Goal: Information Seeking & Learning: Learn about a topic

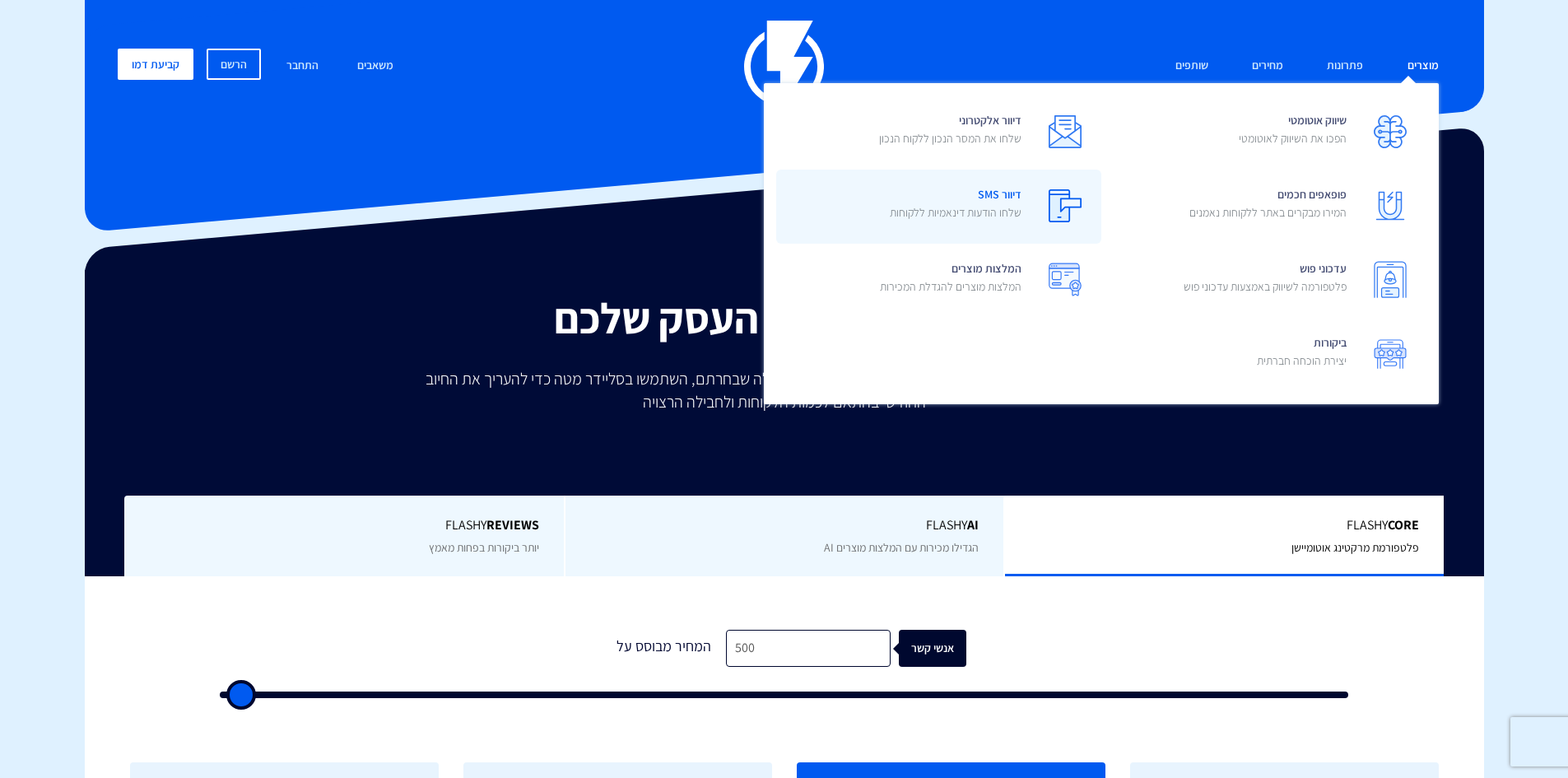
click at [1011, 201] on span "דיוור SMS שלחו הודעות דינאמיות ללקוחות" at bounding box center [956, 206] width 131 height 47
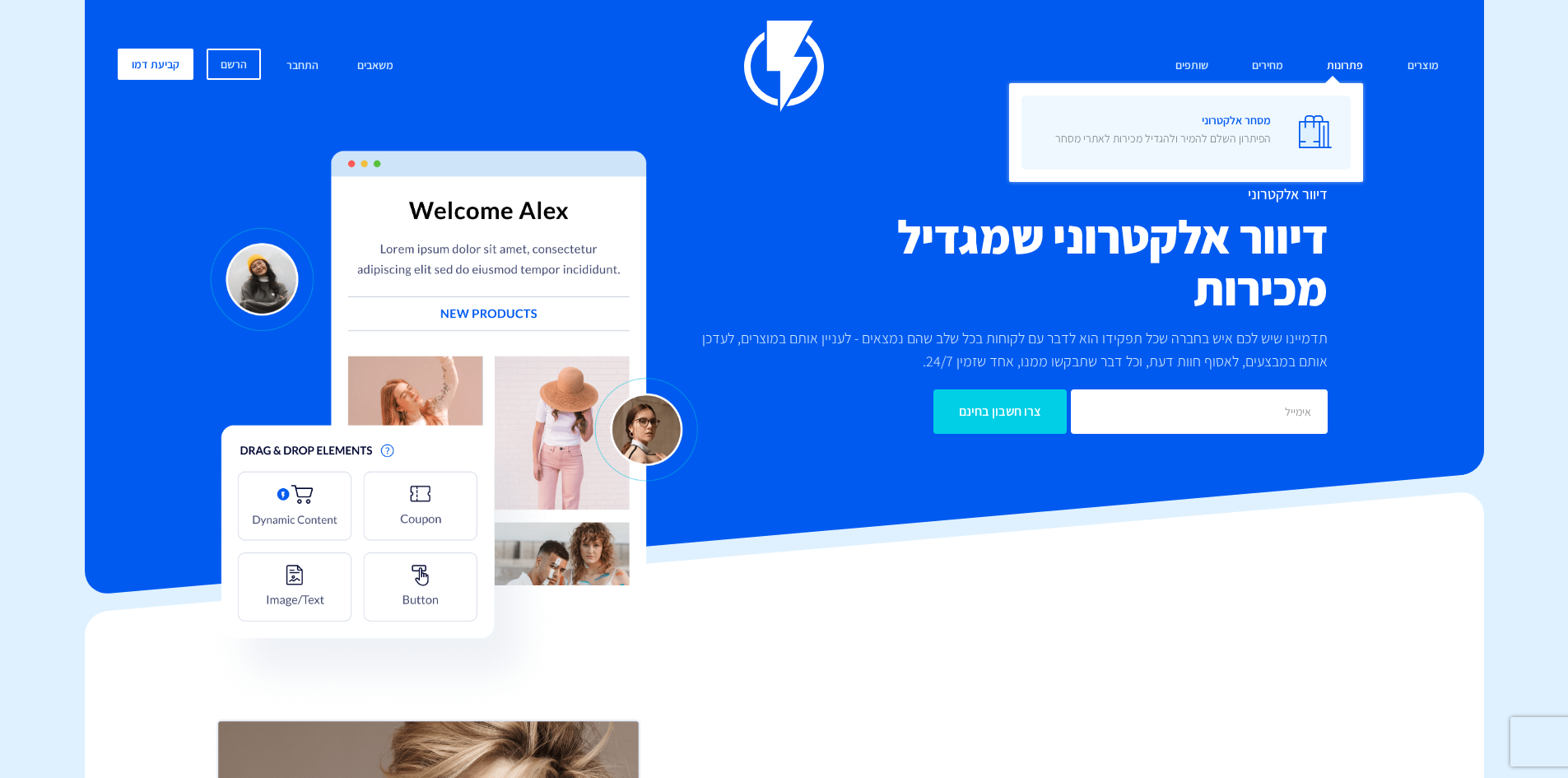
click at [1249, 115] on span "מסחר אלקטרוני הפיתרון השלם להמיר ולהגדיל מכירות לאתרי מסחר" at bounding box center [1163, 131] width 215 height 47
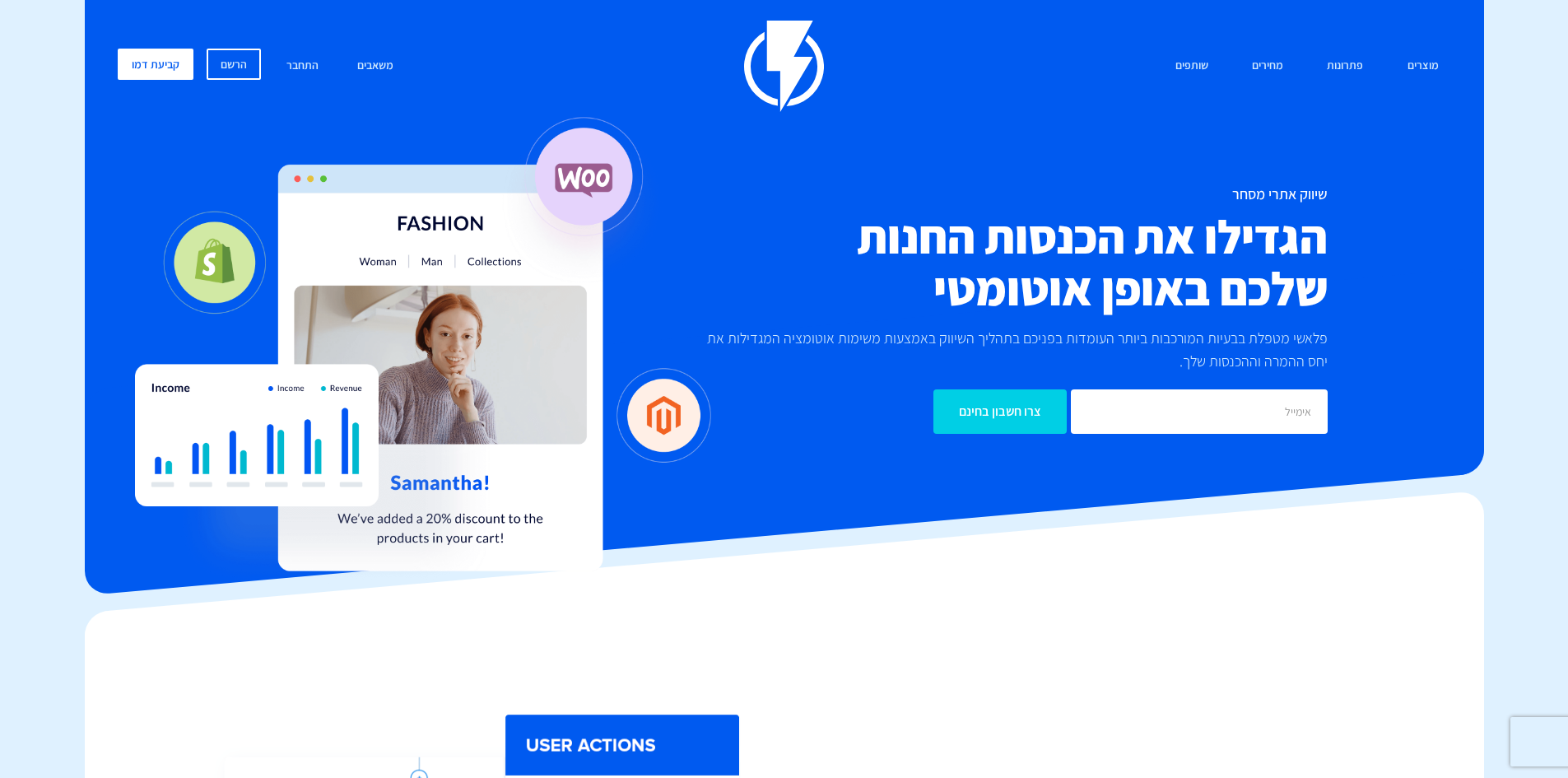
drag, startPoint x: 1567, startPoint y: 40, endPoint x: 1570, endPoint y: 82, distance: 42.1
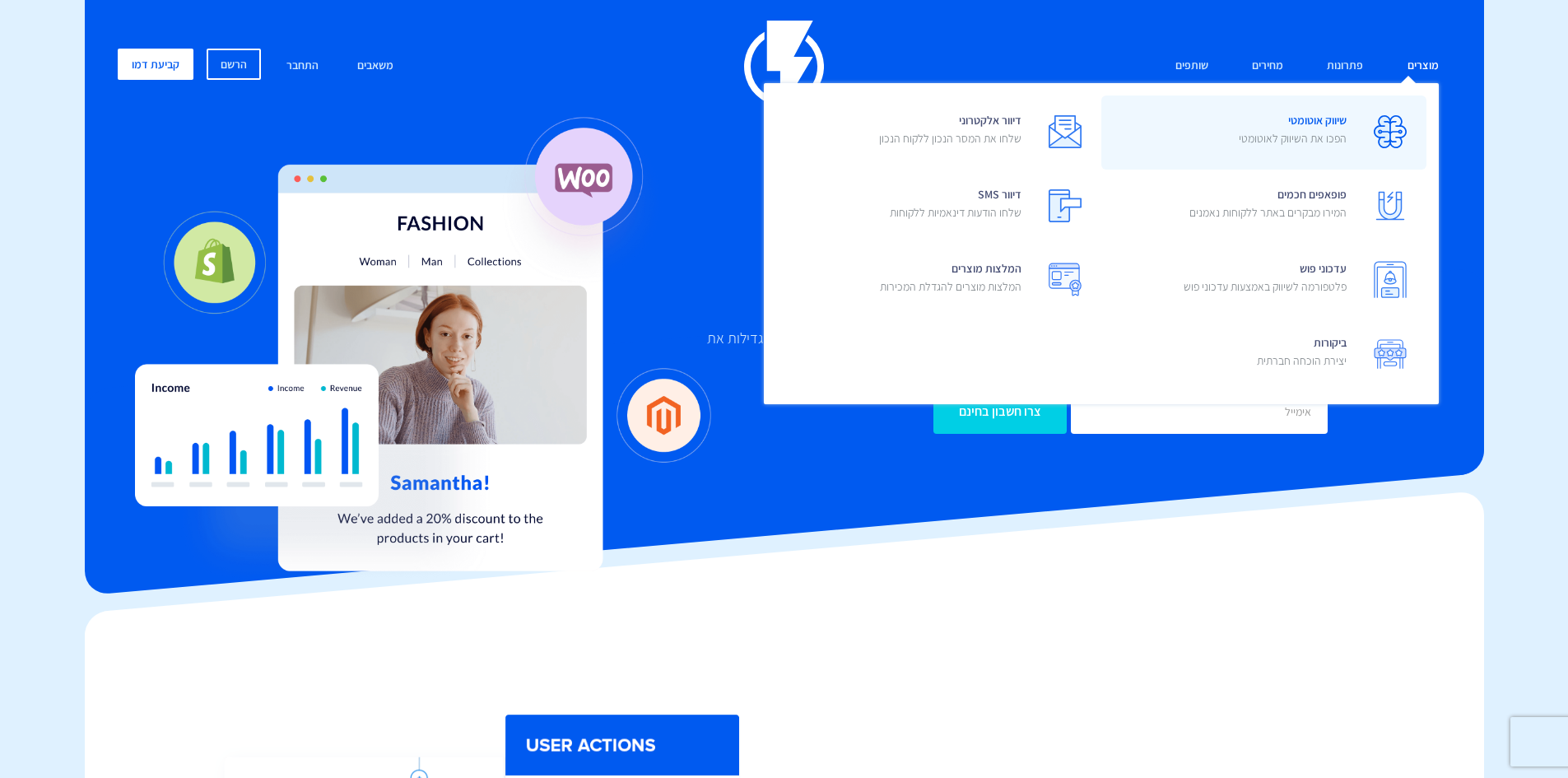
click at [1325, 123] on span "שיווק אוטומטי הפכו את השיווק לאוטומטי" at bounding box center [1293, 131] width 108 height 47
click at [1315, 121] on span "שיווק אוטומטי הפכו את השיווק לאוטומטי" at bounding box center [1293, 131] width 108 height 47
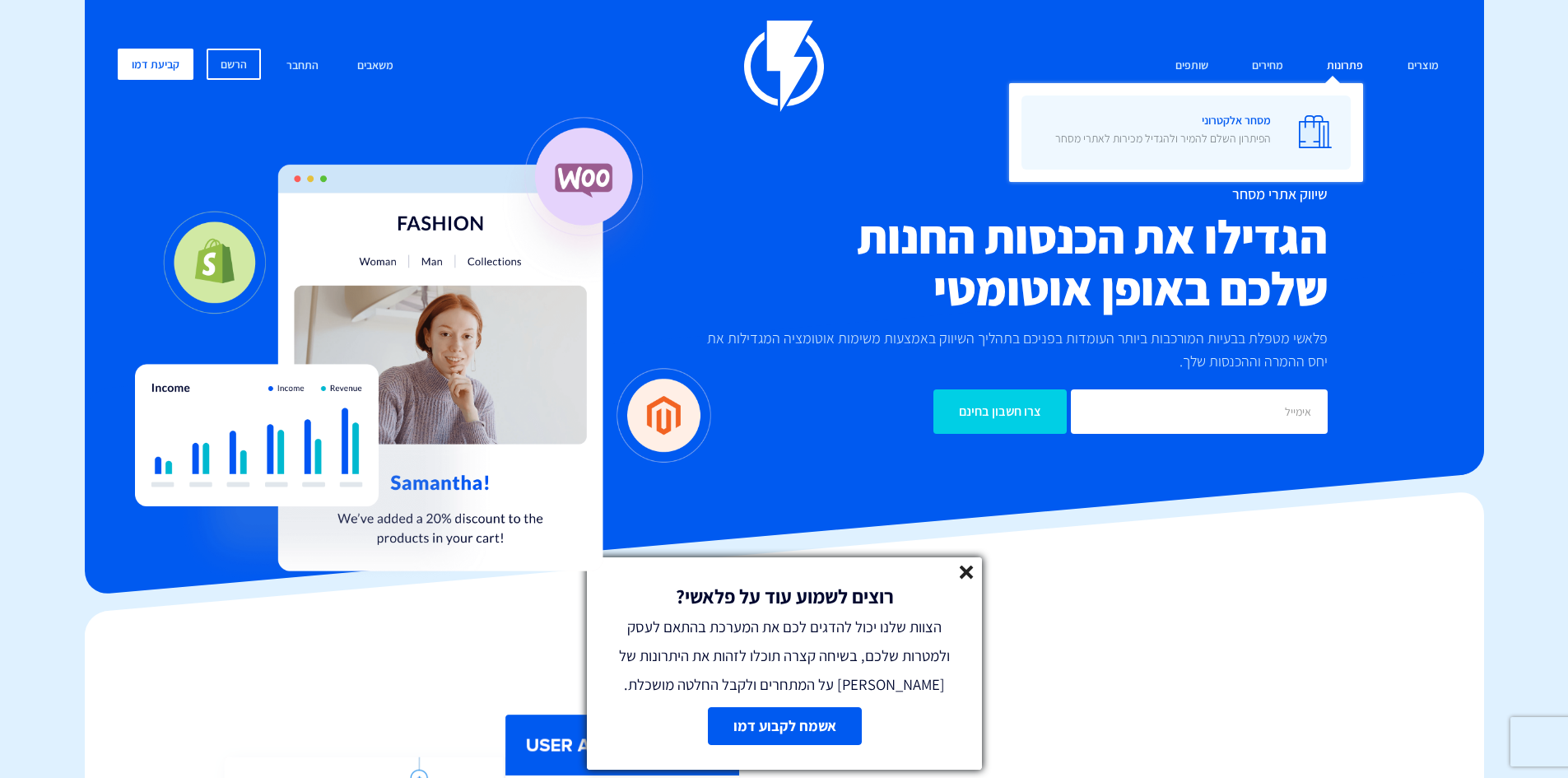
click at [1273, 115] on link "מסחר אלקטרוני הפיתרון השלם להמיר ולהגדיל מכירות לאתרי מסחר" at bounding box center [1186, 132] width 329 height 74
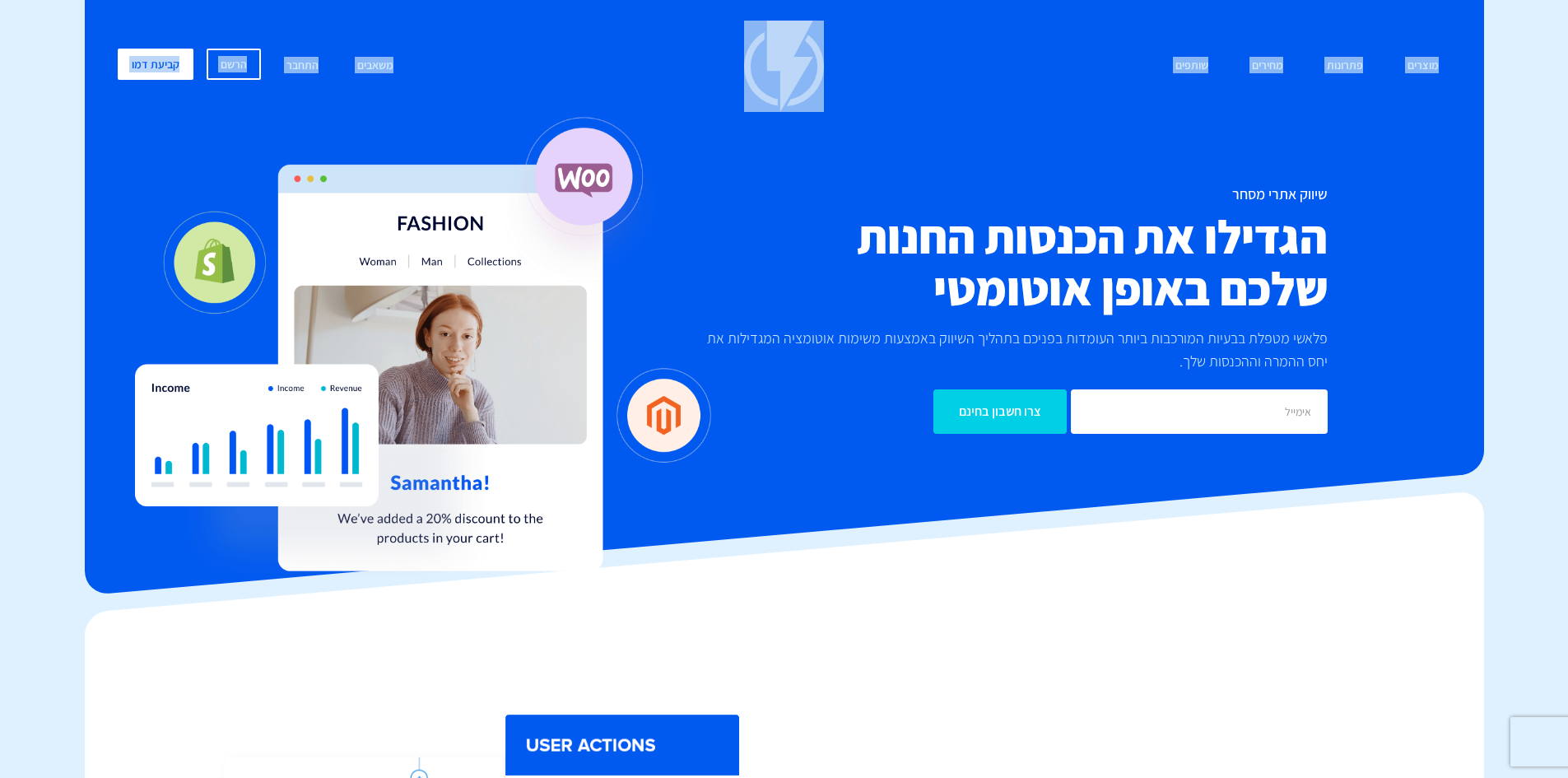
drag, startPoint x: 1568, startPoint y: 98, endPoint x: 1565, endPoint y: 201, distance: 103.0
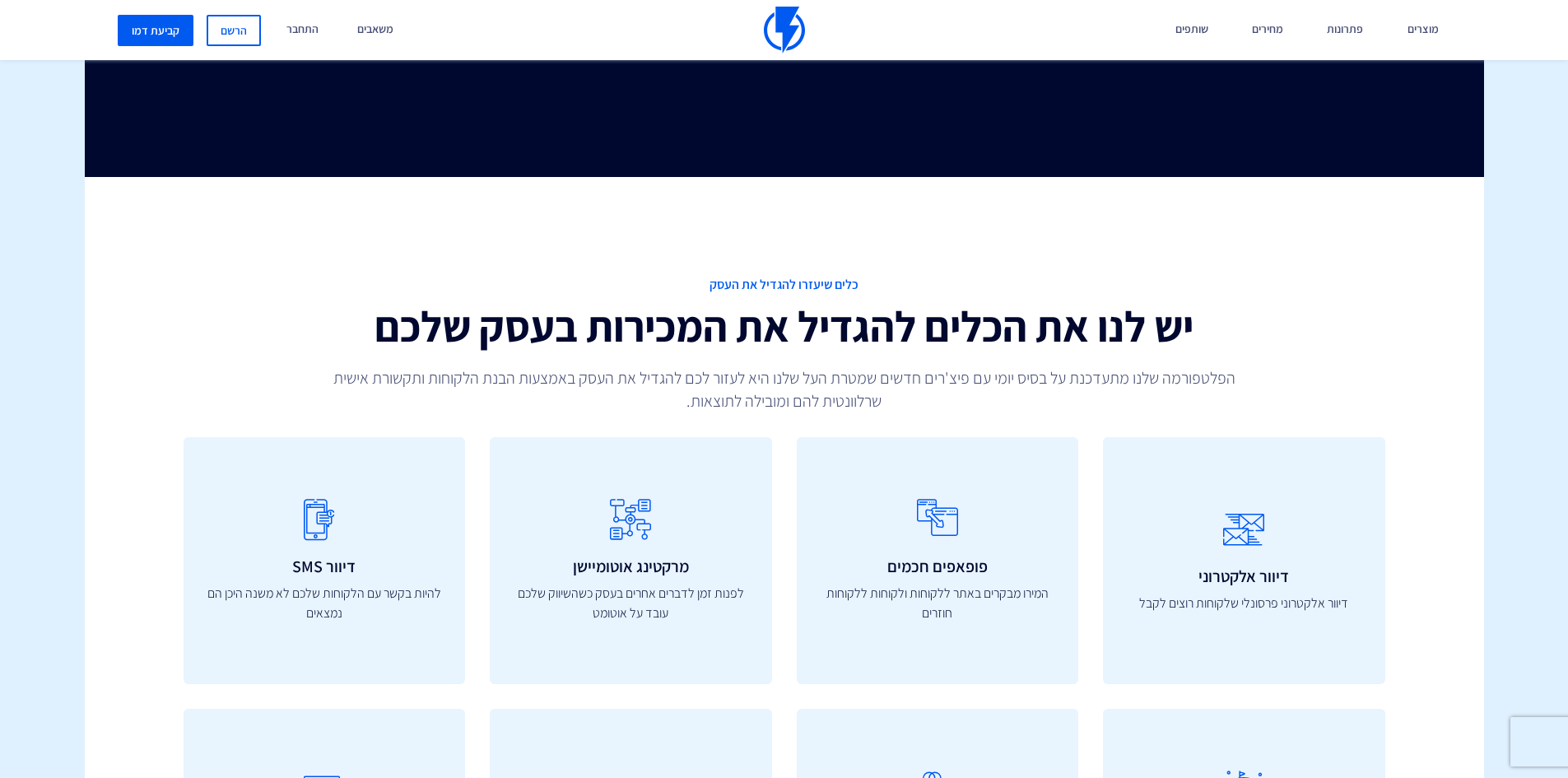
scroll to position [6898, 0]
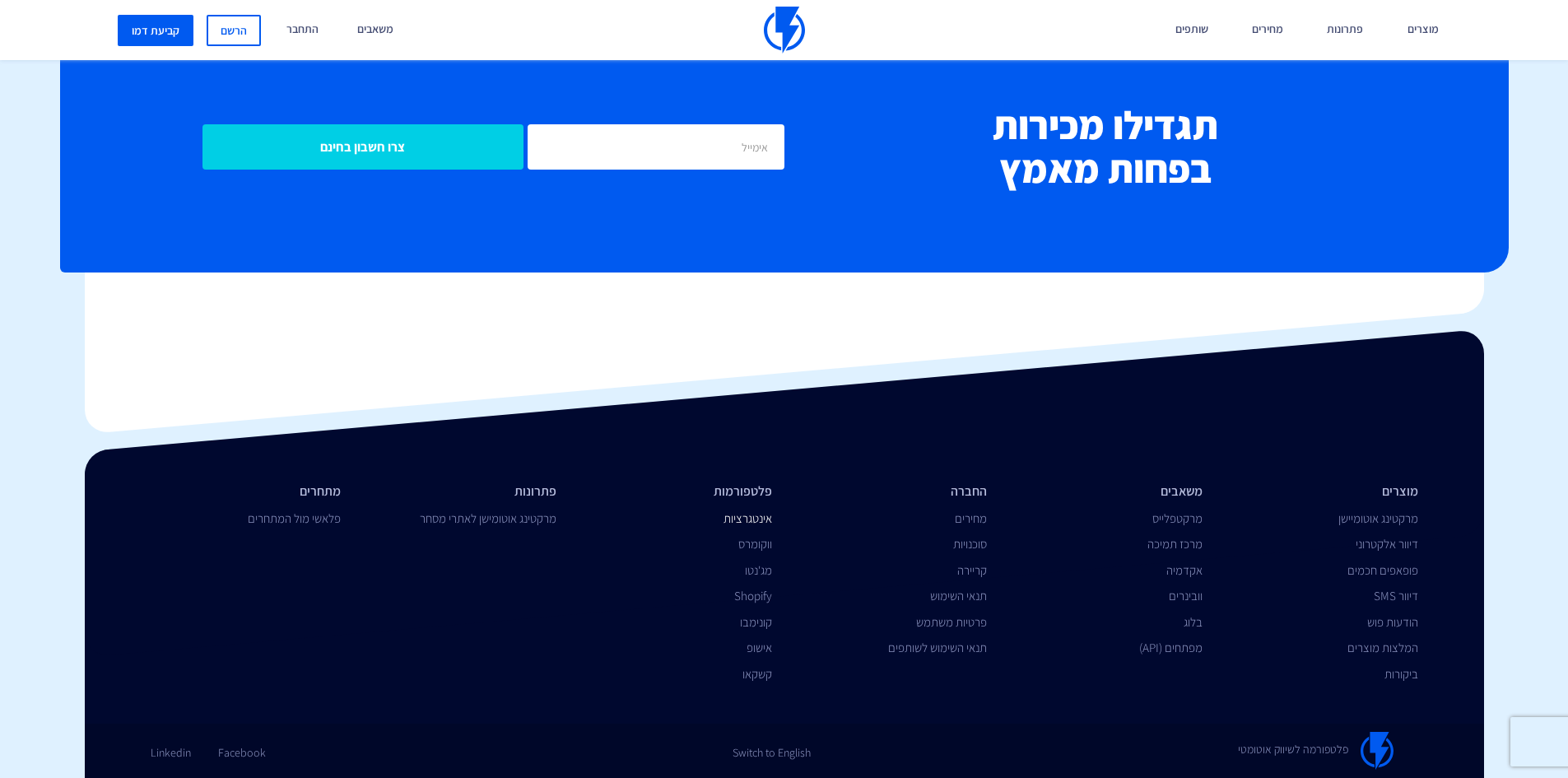
click at [745, 519] on link "אינטגרציות" at bounding box center [748, 518] width 48 height 16
